Goal: Information Seeking & Learning: Find specific fact

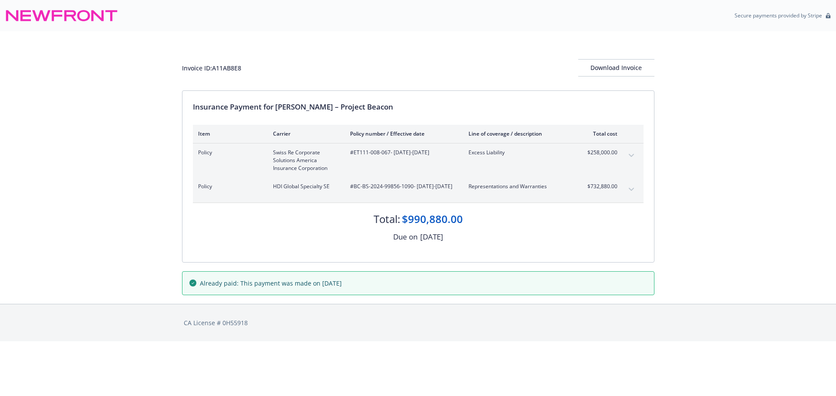
click at [141, 262] on div "Invoice ID: A11AB8E8 Download Invoice Insurance Payment for Thoma Bravo – Proje…" at bounding box center [418, 167] width 836 height 273
click at [632, 155] on icon "expand content" at bounding box center [630, 155] width 5 height 3
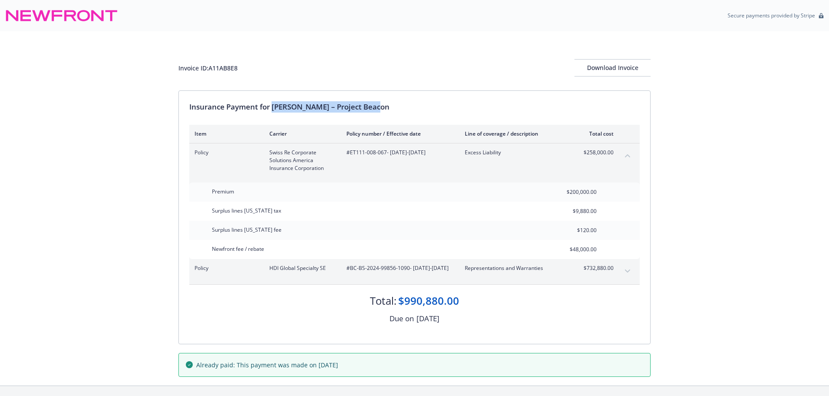
drag, startPoint x: 275, startPoint y: 107, endPoint x: 419, endPoint y: 108, distance: 144.5
click at [419, 108] on div "Insurance Payment for Thoma Bravo – Project Beacon" at bounding box center [414, 106] width 450 height 11
click at [222, 70] on div "Invoice ID: A11AB8E8" at bounding box center [207, 68] width 59 height 9
copy div "A11AB8E8"
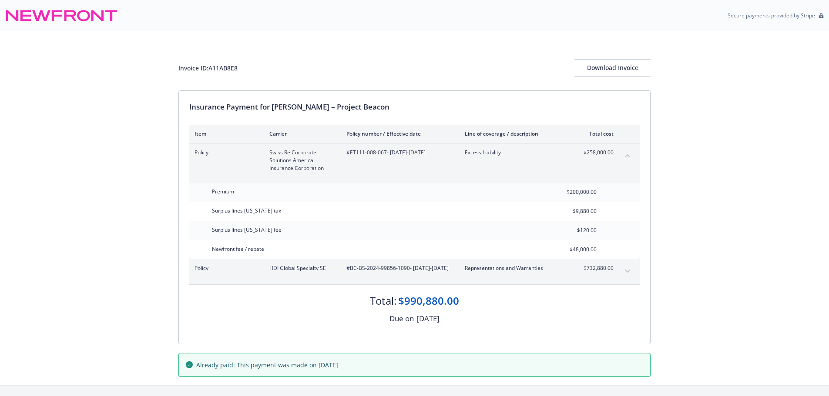
drag, startPoint x: 373, startPoint y: 151, endPoint x: 351, endPoint y: 158, distance: 22.4
click at [355, 158] on div "#ET111-008-067 - 08/09/2024-08/09/2030" at bounding box center [398, 161] width 104 height 24
drag, startPoint x: 350, startPoint y: 158, endPoint x: 385, endPoint y: 158, distance: 35.3
click at [385, 158] on div "#ET111-008-067 - 08/09/2024-08/09/2030" at bounding box center [398, 161] width 104 height 24
copy span "ET111-008-067"
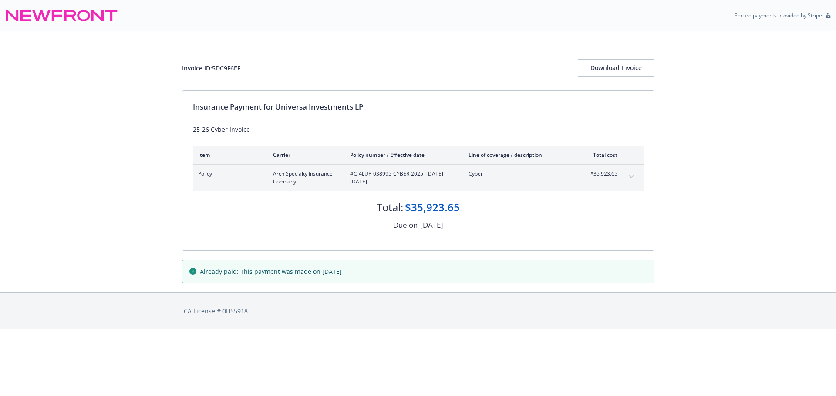
click at [628, 176] on icon "expand content" at bounding box center [630, 176] width 5 height 3
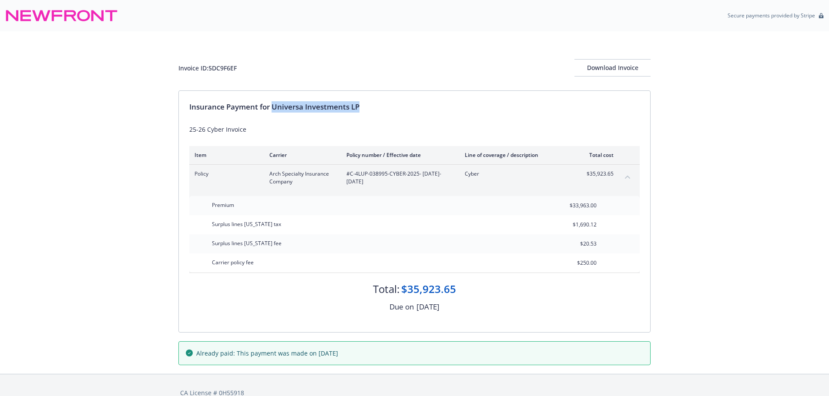
drag, startPoint x: 274, startPoint y: 107, endPoint x: 423, endPoint y: 110, distance: 148.4
click at [423, 110] on div "Insurance Payment for Universa Investments LP" at bounding box center [414, 106] width 450 height 11
copy div "Universa Investments LP"
drag, startPoint x: 349, startPoint y: 175, endPoint x: 417, endPoint y: 176, distance: 67.5
click at [417, 176] on span "#C-4LUP-038995-CYBER-2025 - 03/06/2025-03/06/2026" at bounding box center [398, 178] width 104 height 16
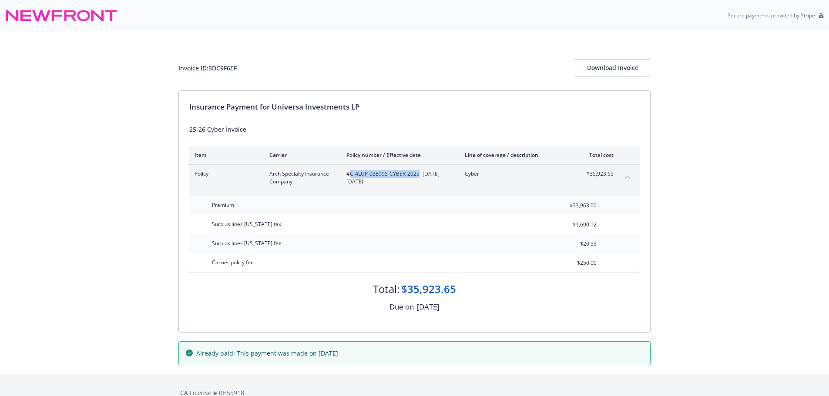
copy span "C-4LUP-038995-CYBER-2025"
click at [226, 65] on div "Invoice ID: 5DC9F6EF" at bounding box center [207, 68] width 58 height 9
drag, startPoint x: 227, startPoint y: 65, endPoint x: 39, endPoint y: 179, distance: 219.9
click at [228, 65] on div "Invoice ID: 5DC9F6EF" at bounding box center [207, 68] width 58 height 9
copy div "5DC9F6EF"
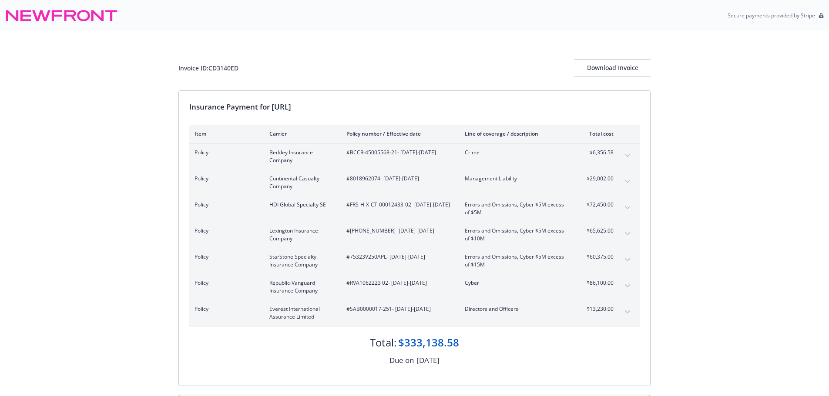
click at [629, 312] on icon "expand content" at bounding box center [627, 312] width 5 height 3
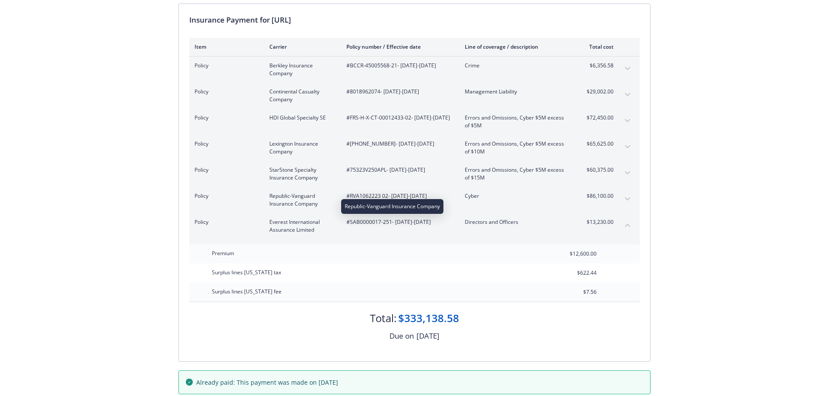
scroll to position [44, 0]
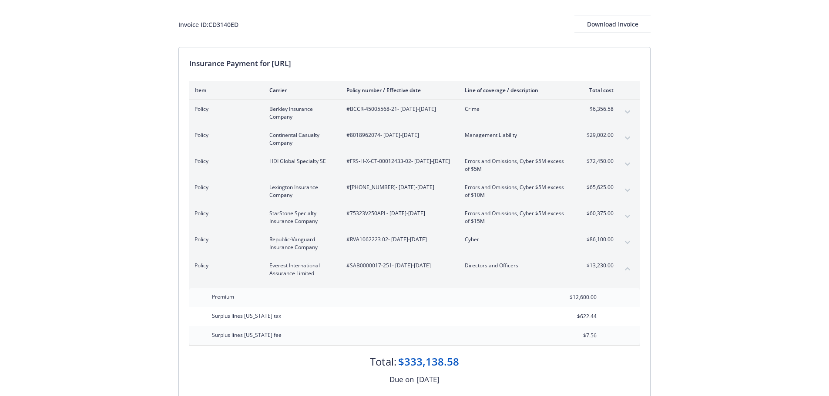
drag, startPoint x: 274, startPoint y: 66, endPoint x: 361, endPoint y: 61, distance: 87.2
click at [361, 61] on div "Insurance Payment for Sardine.AI" at bounding box center [414, 63] width 450 height 11
copy div "Sardine.AI"
click at [225, 22] on div "Invoice ID: CD3140ED" at bounding box center [208, 24] width 60 height 9
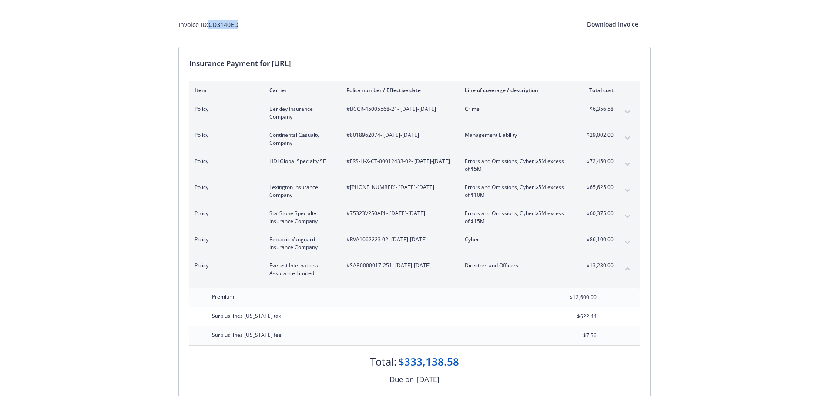
copy div "CD3140ED"
drag, startPoint x: 351, startPoint y: 266, endPoint x: 390, endPoint y: 268, distance: 38.8
click at [390, 268] on span "#SAB0000017-251 - 04/17/2025-04/17/2026" at bounding box center [398, 266] width 104 height 8
copy span "SAB0000017-251"
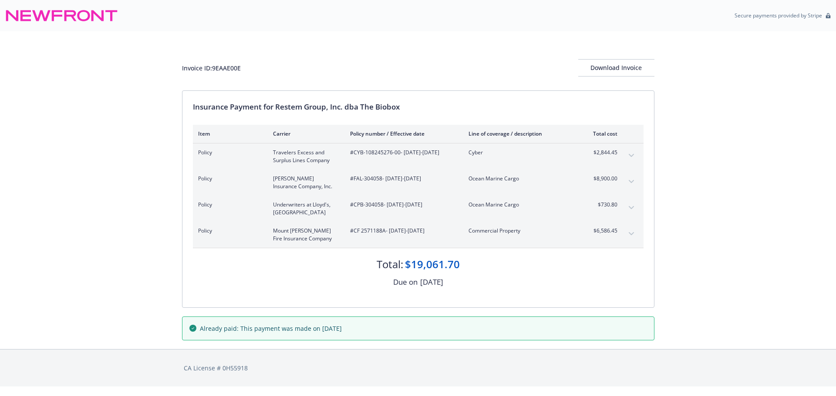
click at [629, 208] on icon "expand content" at bounding box center [630, 207] width 5 height 3
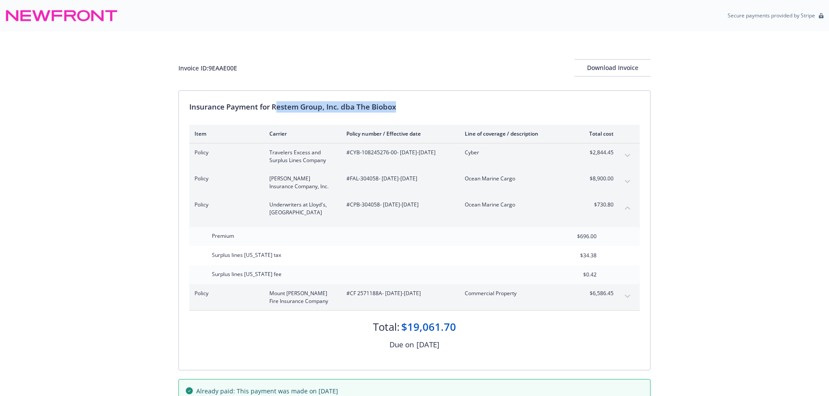
drag, startPoint x: 275, startPoint y: 107, endPoint x: 425, endPoint y: 107, distance: 149.7
click at [425, 107] on div "Insurance Payment for Restem Group, Inc. dba The Biobox" at bounding box center [414, 106] width 450 height 11
drag, startPoint x: 274, startPoint y: 107, endPoint x: 501, endPoint y: 106, distance: 227.6
click at [501, 106] on div "Insurance Payment for Restem Group, Inc. dba The Biobox" at bounding box center [414, 106] width 450 height 11
copy div "Restem Group, Inc. dba The Biobox"
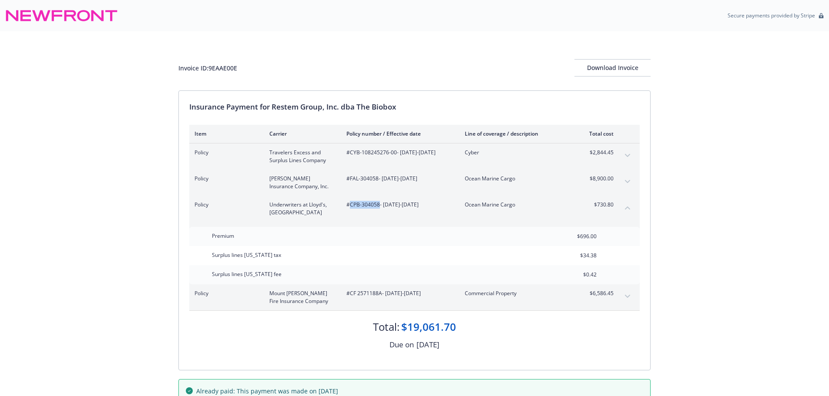
drag, startPoint x: 349, startPoint y: 209, endPoint x: 378, endPoint y: 210, distance: 29.2
click at [378, 210] on div "#CPB-304058 - 05/09/2025-05/09/2026" at bounding box center [398, 209] width 104 height 16
copy span "CPB-304058"
click at [224, 67] on div "Invoice ID: 9EAAE00E" at bounding box center [207, 68] width 59 height 9
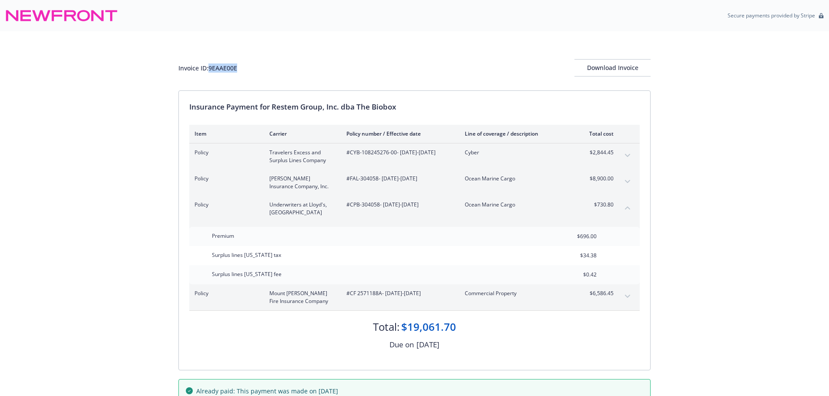
copy div "9EAAE00E"
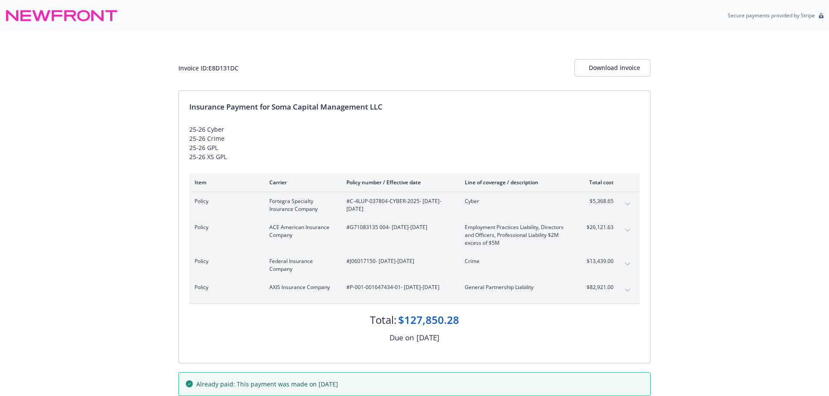
click at [628, 204] on icon "expand content" at bounding box center [627, 204] width 5 height 3
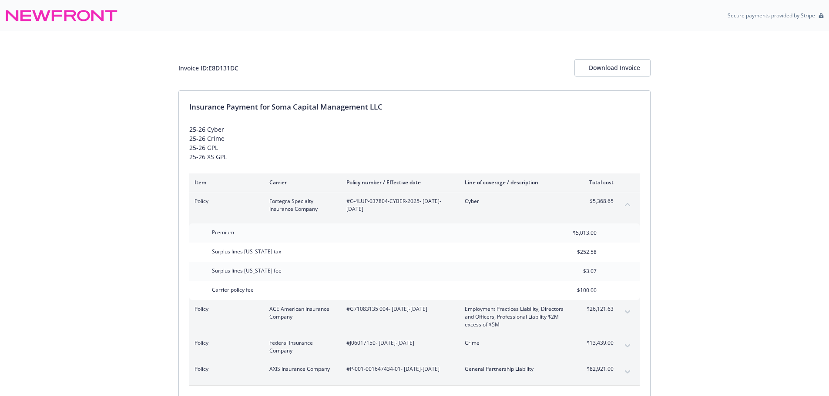
click at [229, 66] on div "Invoice ID: E8D131DC" at bounding box center [208, 68] width 60 height 9
copy div "E8D131DC"
drag, startPoint x: 274, startPoint y: 106, endPoint x: 479, endPoint y: 102, distance: 205.5
click at [479, 102] on div "Insurance Payment for Soma Capital Management LLC" at bounding box center [414, 106] width 450 height 11
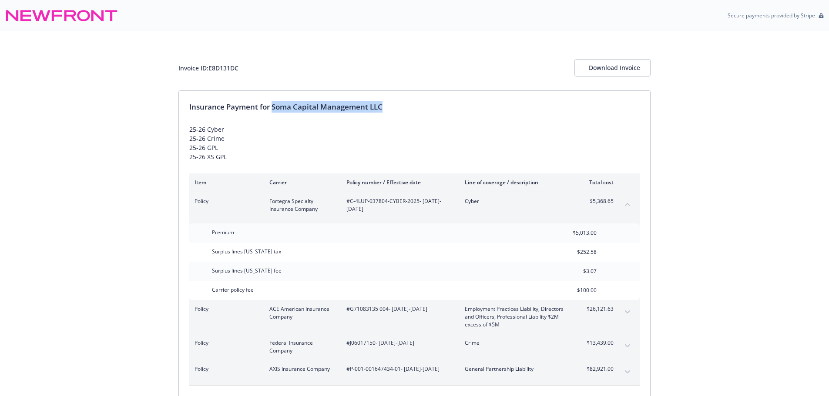
copy div "Soma Capital Management LLC"
drag, startPoint x: 359, startPoint y: 204, endPoint x: 417, endPoint y: 204, distance: 57.9
click at [417, 204] on span "#C-4LUP-037804-CYBER-2025 - 05/11/2025-05/11/2026" at bounding box center [398, 206] width 104 height 16
copy span "C-4LUP-037804-CYBER-2025"
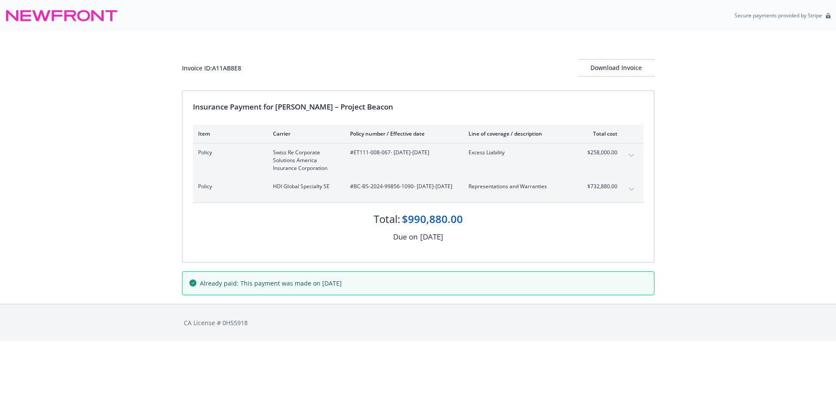
click at [635, 154] on button "expand content" at bounding box center [631, 156] width 14 height 14
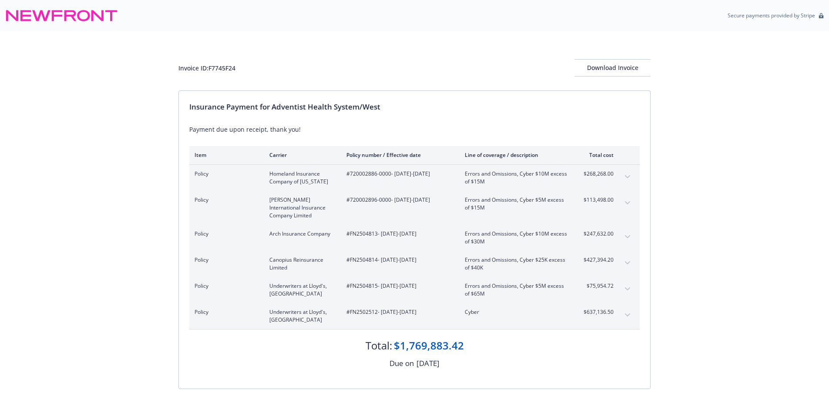
click at [128, 232] on div "Invoice ID: F7745F24 Download Invoice Insurance Payment for Adventist Health Sy…" at bounding box center [414, 231] width 829 height 400
click at [627, 290] on icon "expand content" at bounding box center [627, 289] width 5 height 3
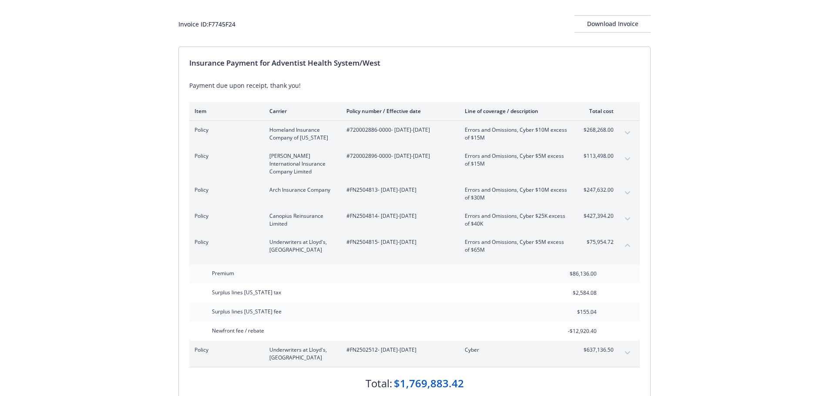
scroll to position [87, 0]
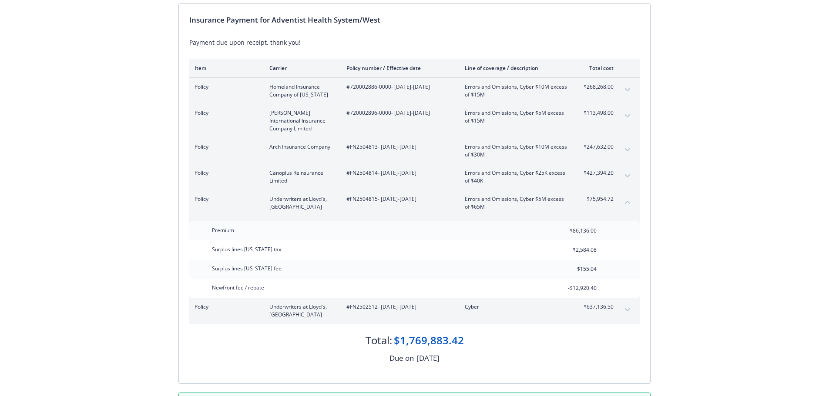
click at [616, 257] on div "Surplus lines California tax $2,584.08" at bounding box center [414, 250] width 450 height 19
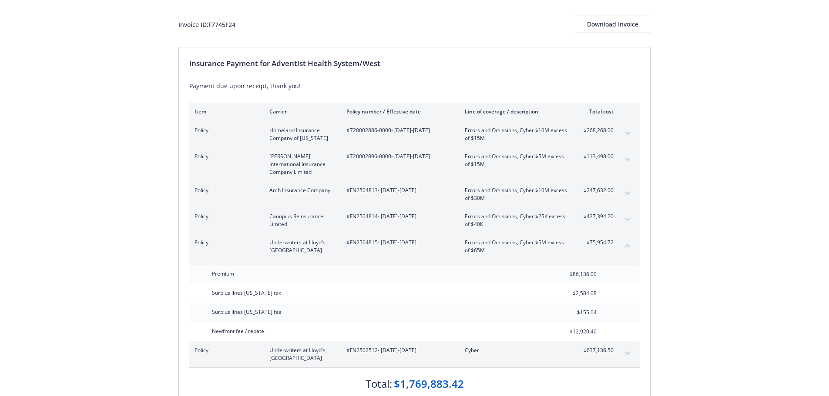
click at [228, 24] on div "Invoice ID: F7745F24" at bounding box center [206, 24] width 57 height 9
copy div "F7745F24"
click at [80, 251] on div "Invoice ID: F7745F24 Download Invoice Insurance Payment for Adventist Health Sy…" at bounding box center [414, 228] width 829 height 481
click at [628, 133] on icon "expand content" at bounding box center [627, 133] width 5 height 3
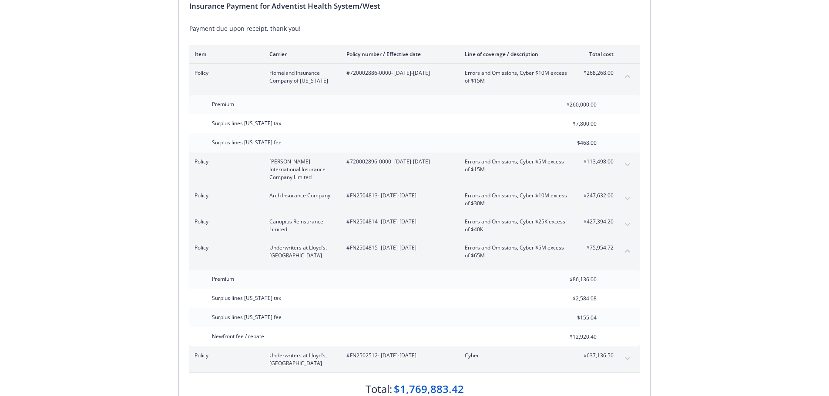
scroll to position [106, 0]
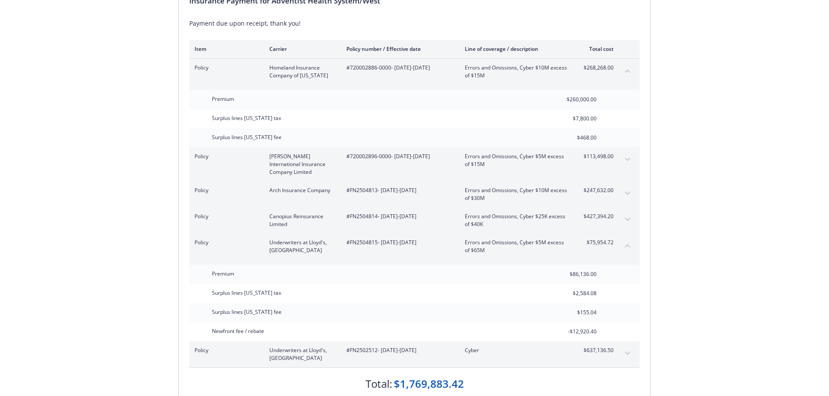
click at [118, 278] on div "Invoice ID: F7745F24 Download Invoice Insurance Payment for Adventist Health Sy…" at bounding box center [414, 197] width 829 height 544
click at [628, 353] on icon "expand content" at bounding box center [627, 353] width 5 height 3
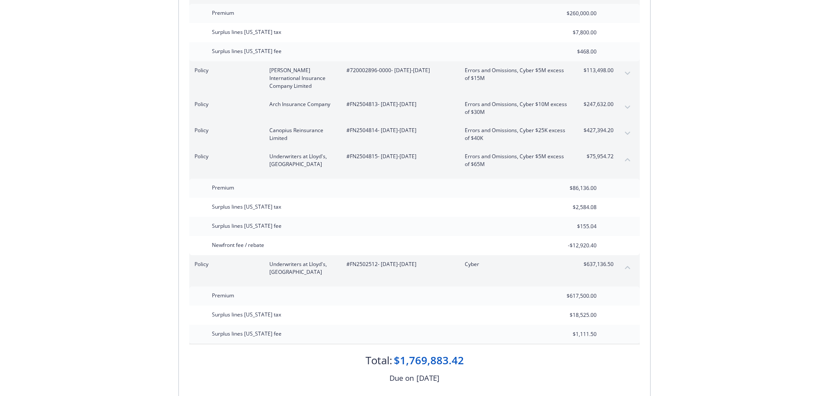
scroll to position [193, 0]
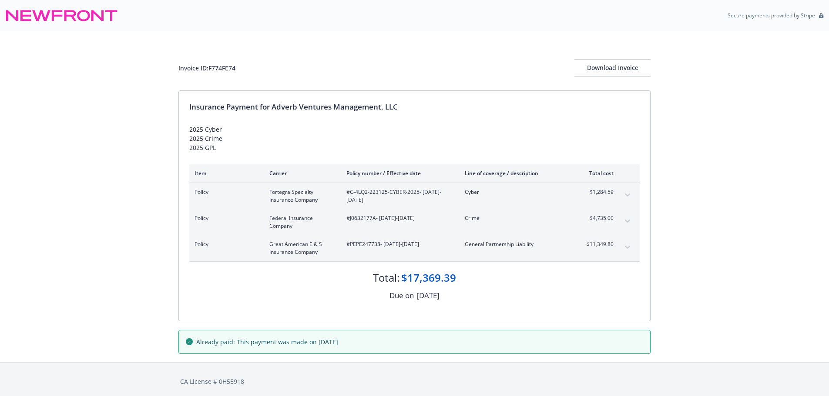
click at [628, 199] on button "expand content" at bounding box center [628, 195] width 14 height 14
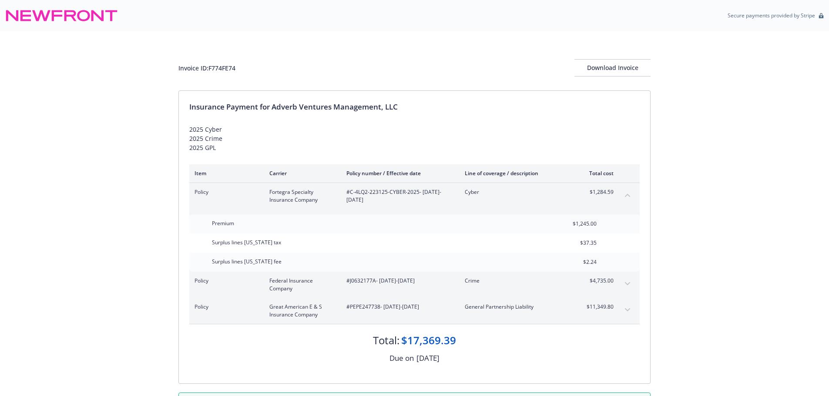
click at [227, 68] on div "Invoice ID: F774FE74" at bounding box center [206, 68] width 57 height 9
copy div "F774FE74"
click at [629, 311] on icon "expand content" at bounding box center [627, 310] width 5 height 3
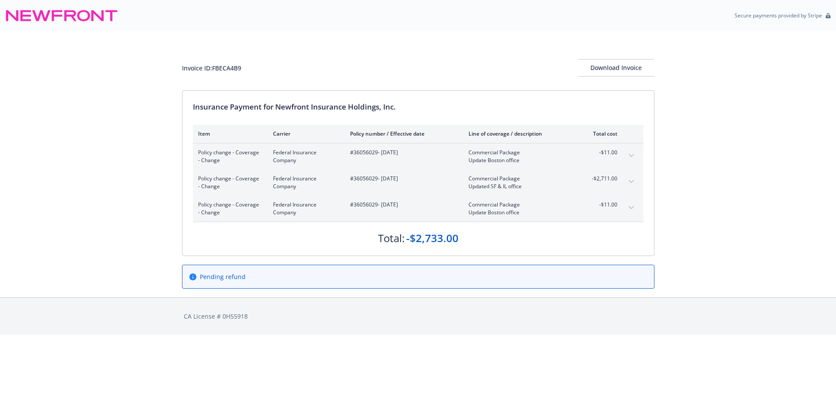
click at [369, 154] on span "#36056029 - [DATE]" at bounding box center [402, 153] width 104 height 8
copy span "36056029"
click at [632, 208] on icon "expand content" at bounding box center [630, 207] width 5 height 3
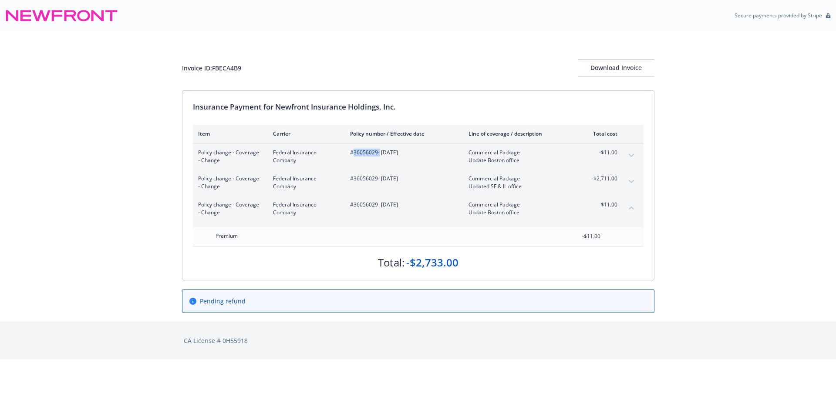
click at [634, 181] on button "expand content" at bounding box center [631, 182] width 14 height 14
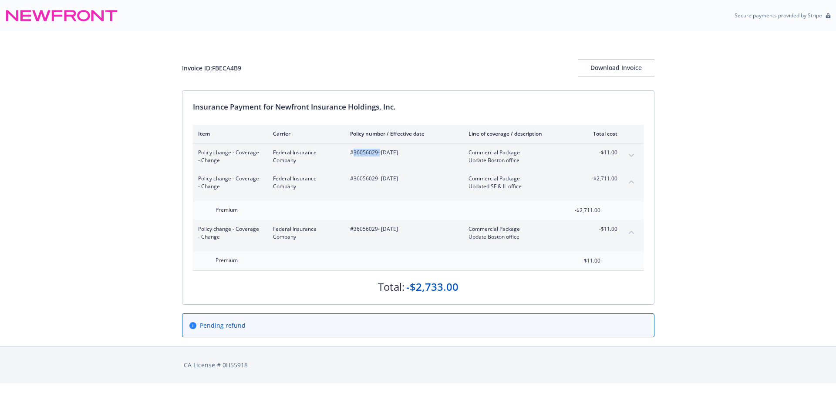
click at [633, 158] on button "expand content" at bounding box center [631, 156] width 14 height 14
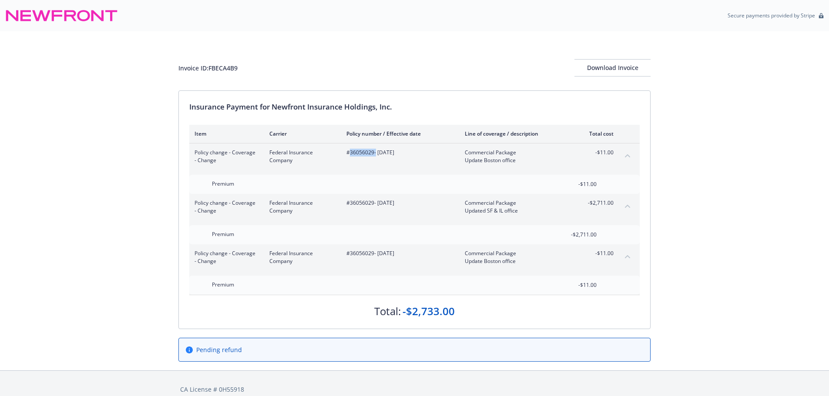
click at [628, 157] on icon "collapse content" at bounding box center [627, 155] width 5 height 3
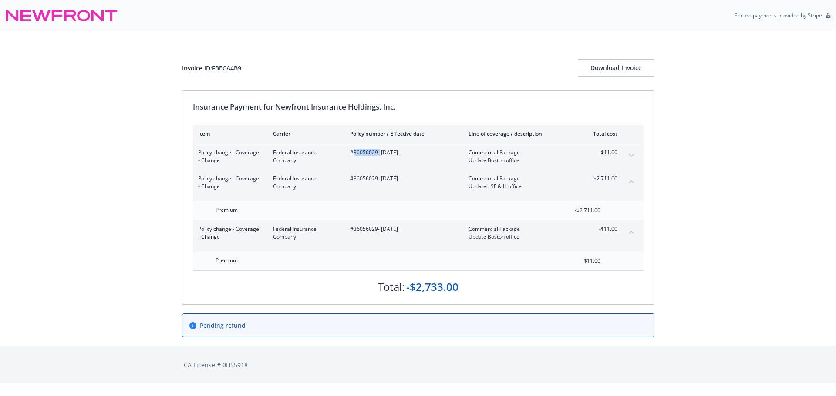
click at [629, 236] on button "collapse content" at bounding box center [631, 232] width 14 height 14
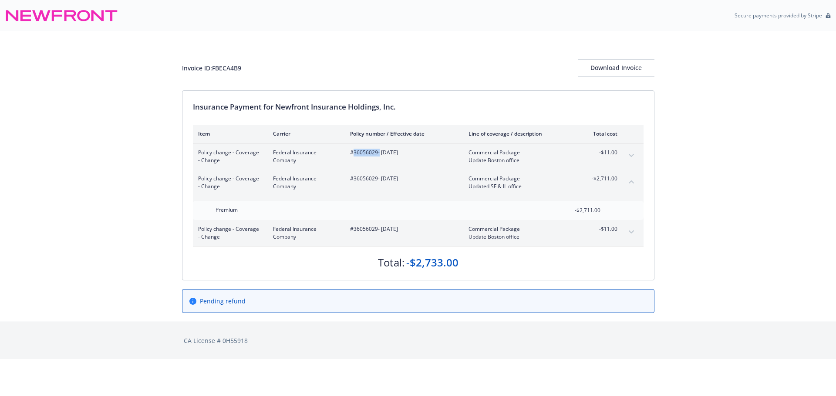
click at [629, 184] on button "collapse content" at bounding box center [631, 182] width 14 height 14
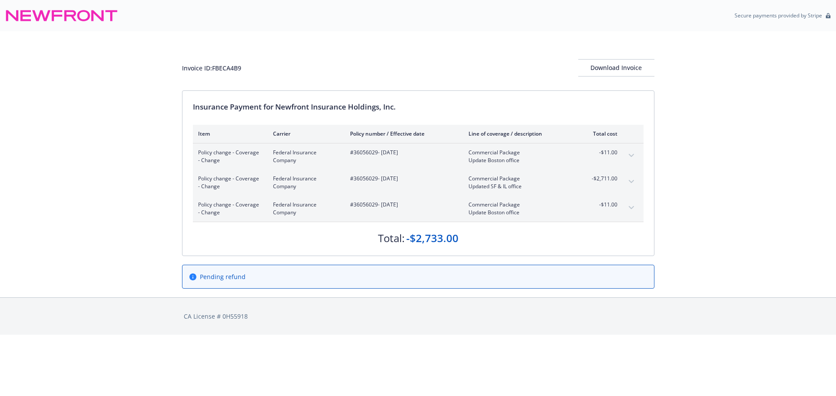
click at [696, 182] on div "Invoice ID: FBECA4B9 Download Invoice Insurance Payment for Newfront Insurance …" at bounding box center [418, 164] width 836 height 266
click at [224, 71] on div "Invoice ID: FBECA4B9" at bounding box center [211, 68] width 59 height 9
copy div "FBECA4B9"
